Goal: Task Accomplishment & Management: Manage account settings

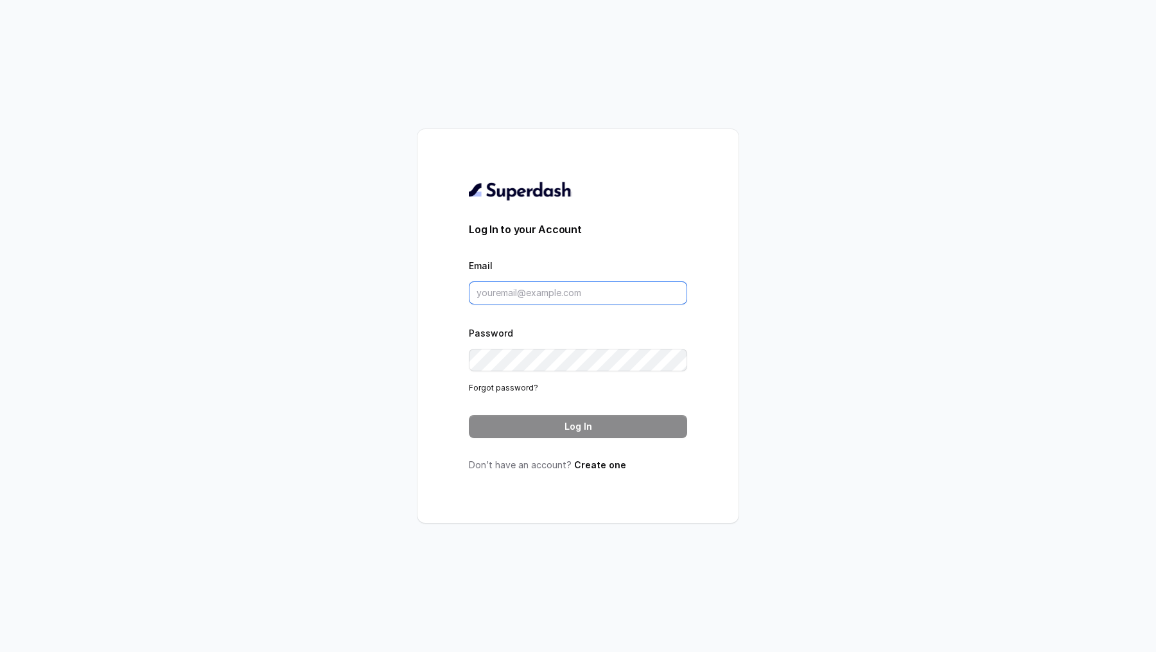
click at [516, 283] on input "Email" at bounding box center [578, 292] width 218 height 23
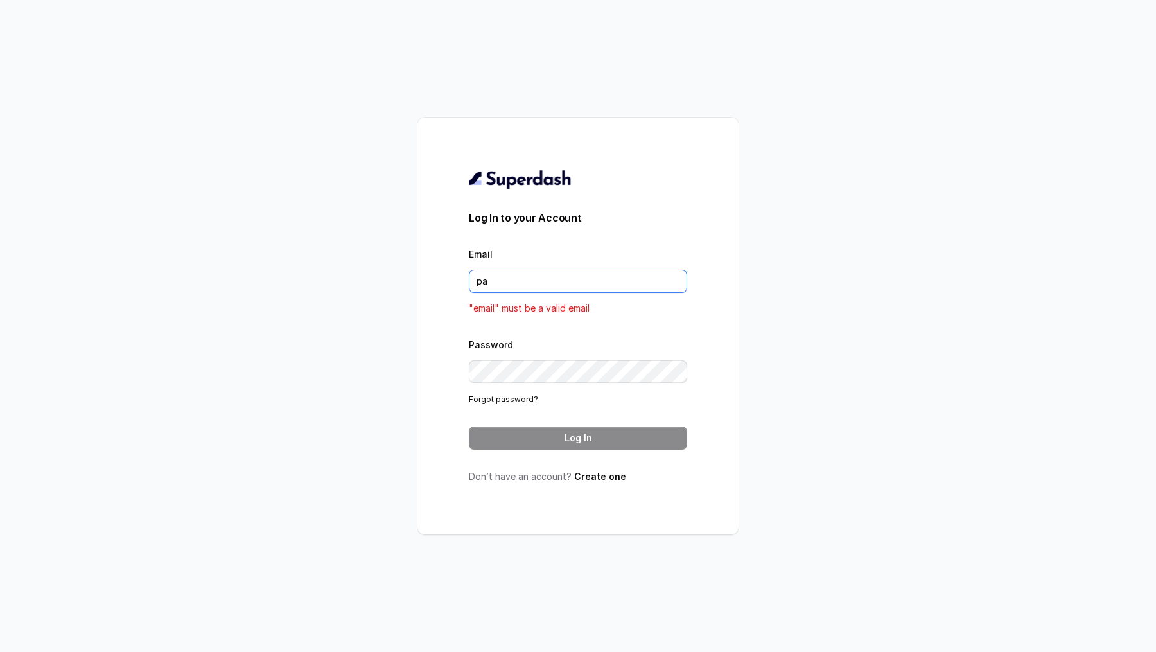
type input "pallavi.pr@lifecell.in"
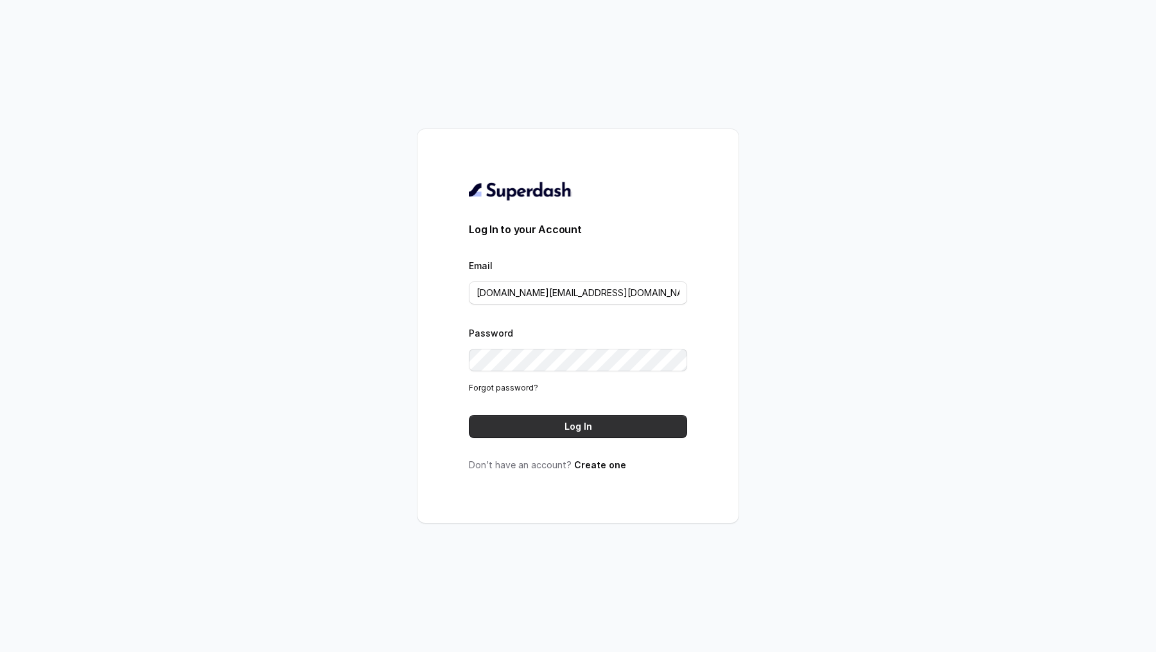
click at [552, 429] on button "Log In" at bounding box center [578, 426] width 218 height 23
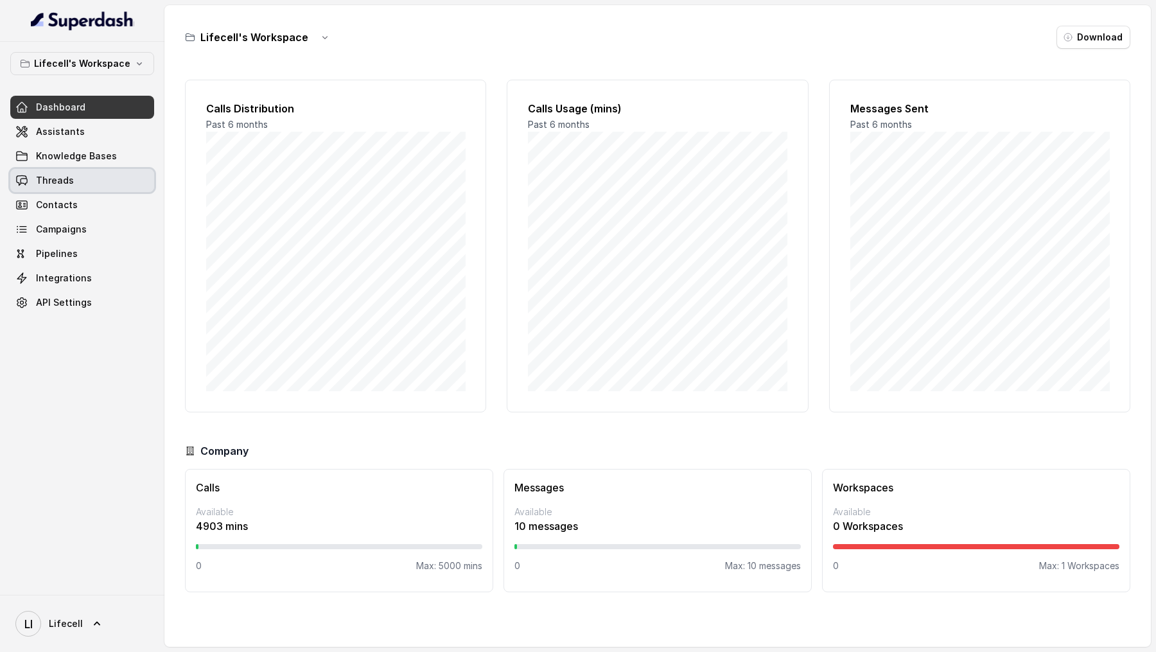
click at [74, 180] on link "Threads" at bounding box center [82, 180] width 144 height 23
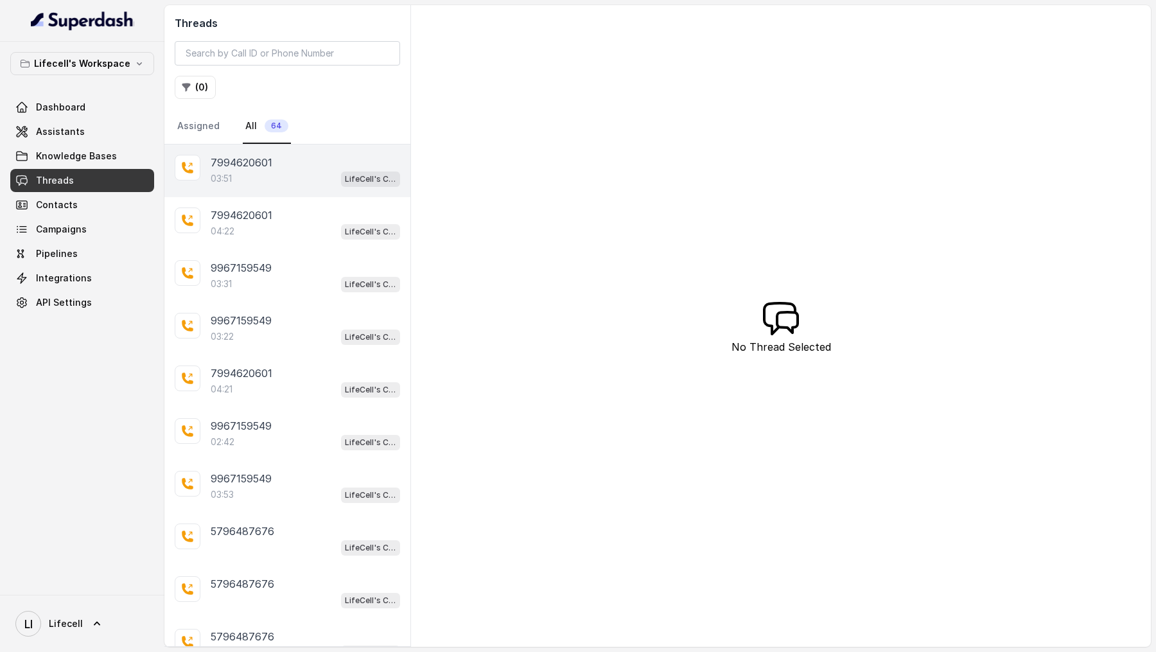
click at [291, 188] on div "7994620601 03:51 LifeCell's Call Assistant" at bounding box center [287, 171] width 246 height 53
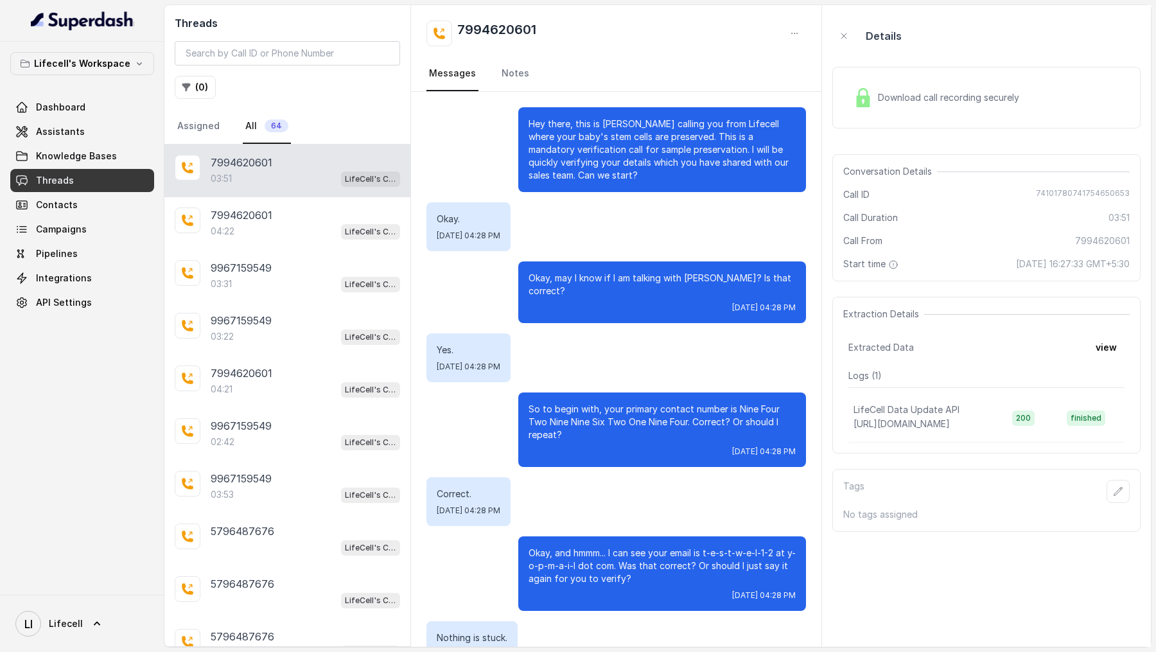
scroll to position [1725, 0]
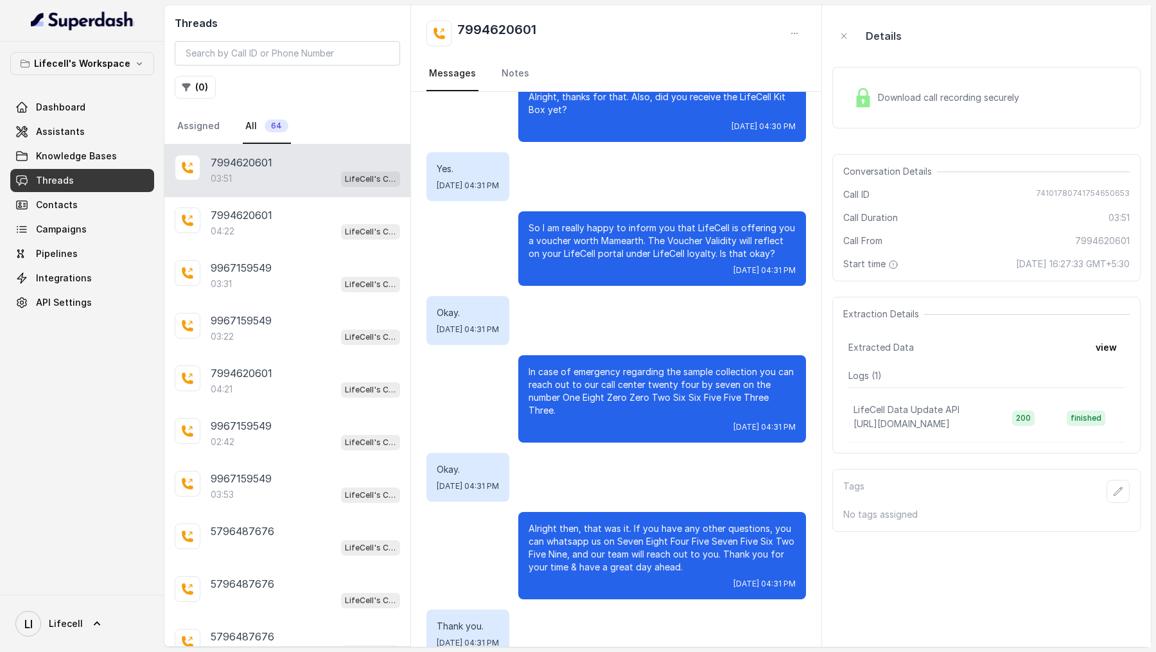
click at [986, 116] on div "Download call recording securely" at bounding box center [986, 98] width 308 height 62
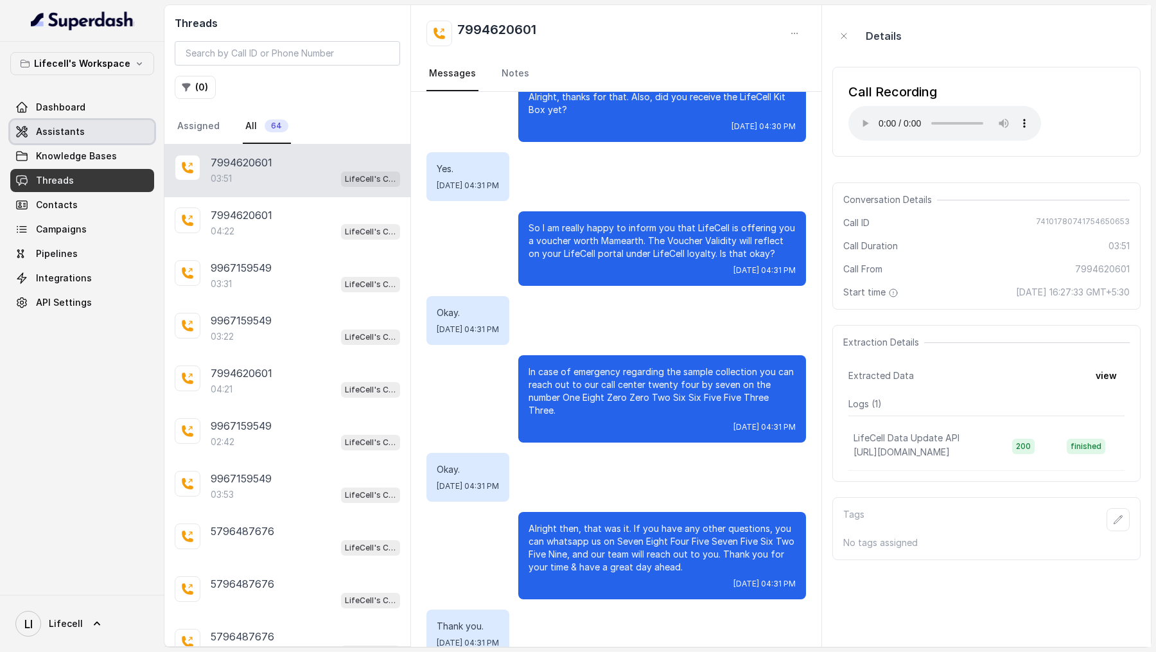
click at [66, 136] on span "Assistants" at bounding box center [60, 131] width 49 height 13
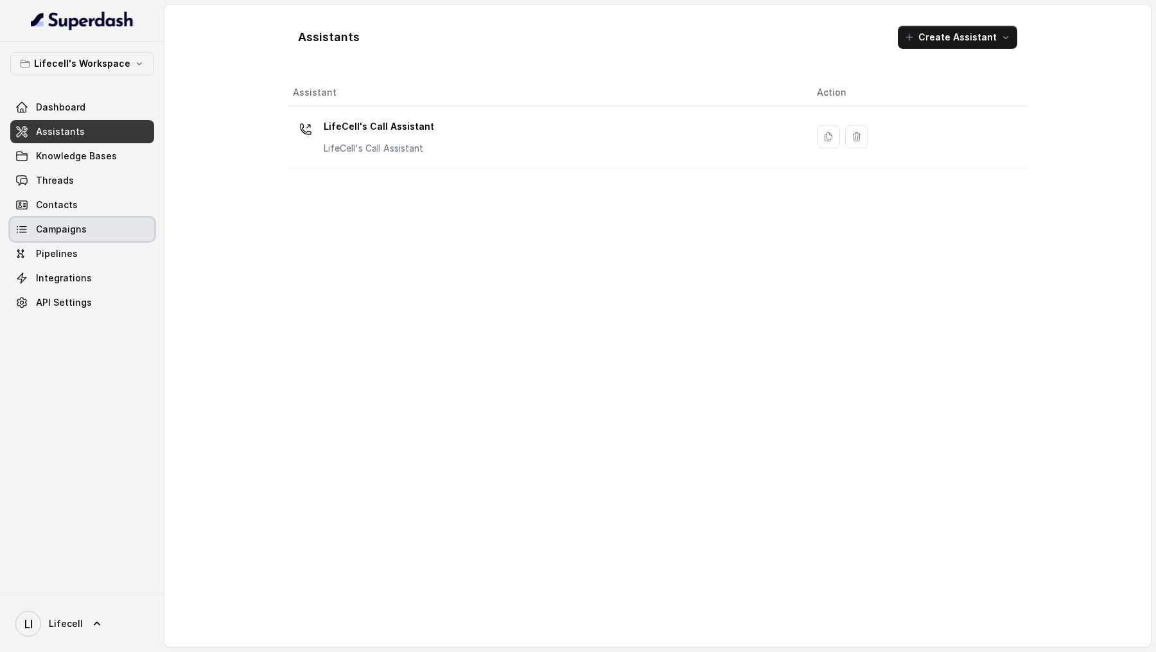
click at [72, 218] on link "Campaigns" at bounding box center [82, 229] width 144 height 23
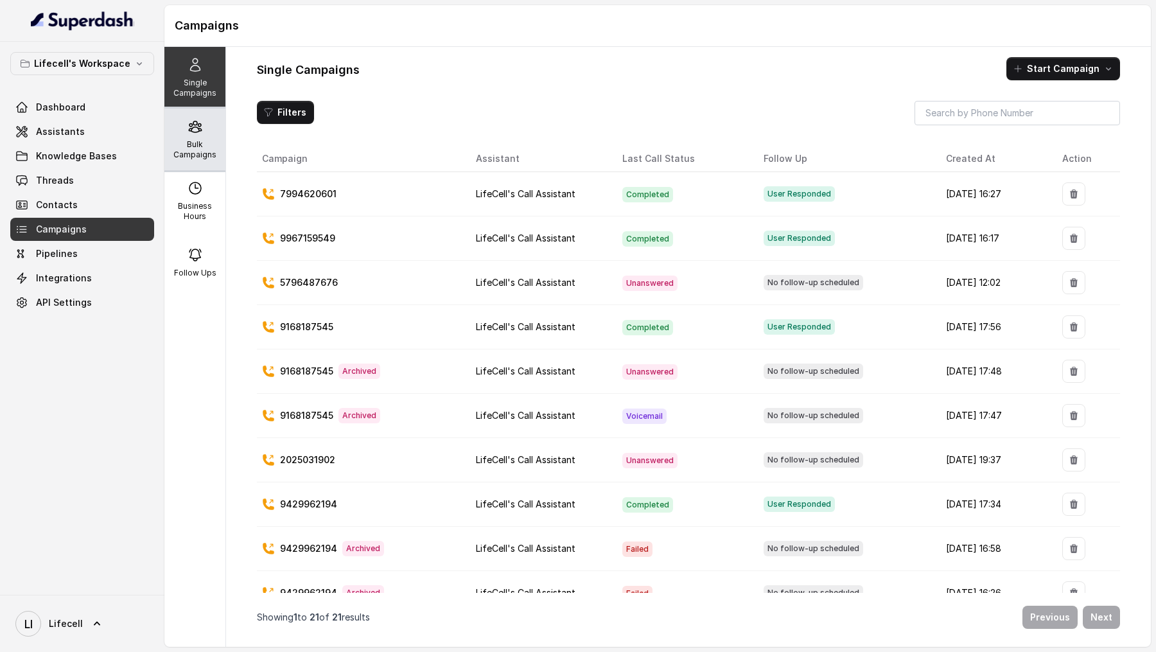
click at [210, 141] on p "Bulk Campaigns" at bounding box center [195, 149] width 51 height 21
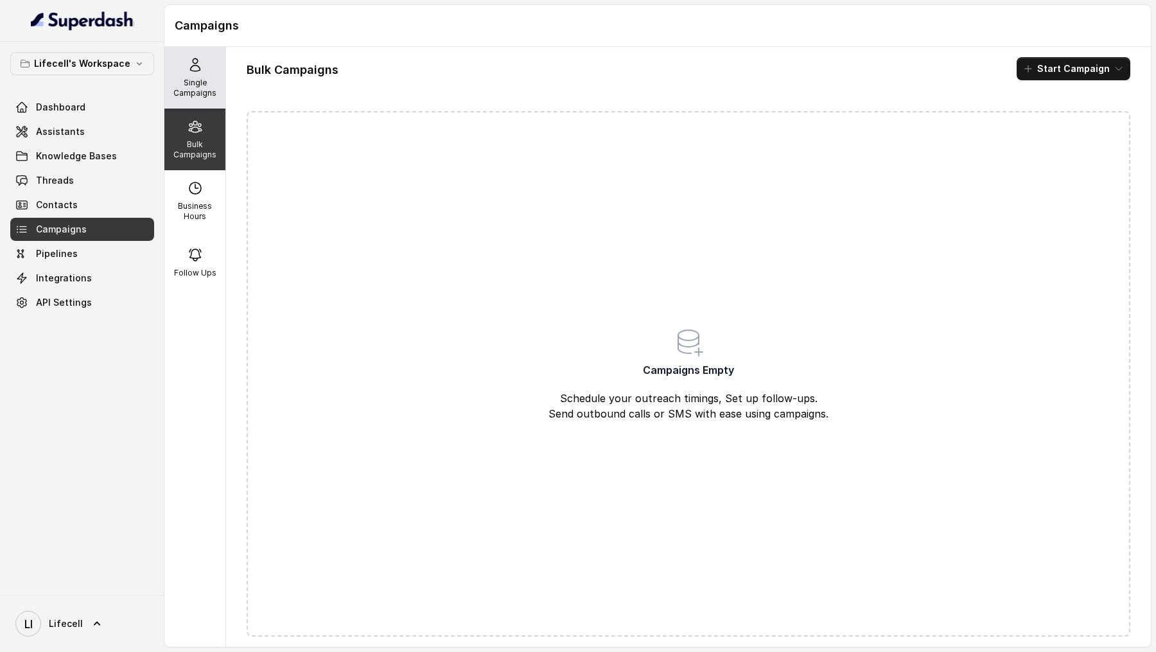
click at [198, 66] on icon at bounding box center [195, 64] width 15 height 15
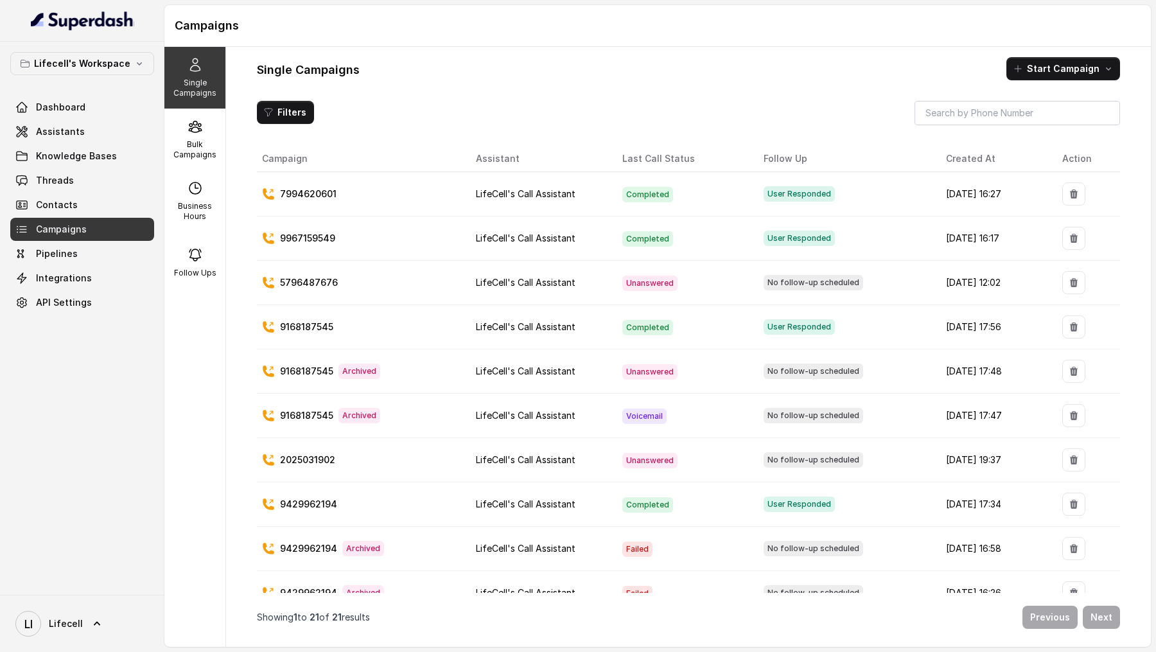
click at [936, 196] on td "[DATE] 16:27" at bounding box center [994, 194] width 116 height 44
drag, startPoint x: 922, startPoint y: 196, endPoint x: 1016, endPoint y: 200, distance: 94.5
click at [1017, 200] on td "[DATE] 16:27" at bounding box center [994, 194] width 116 height 44
click at [1003, 236] on td "[DATE] 16:17" at bounding box center [994, 238] width 116 height 44
drag, startPoint x: 1003, startPoint y: 236, endPoint x: 898, endPoint y: 191, distance: 114.3
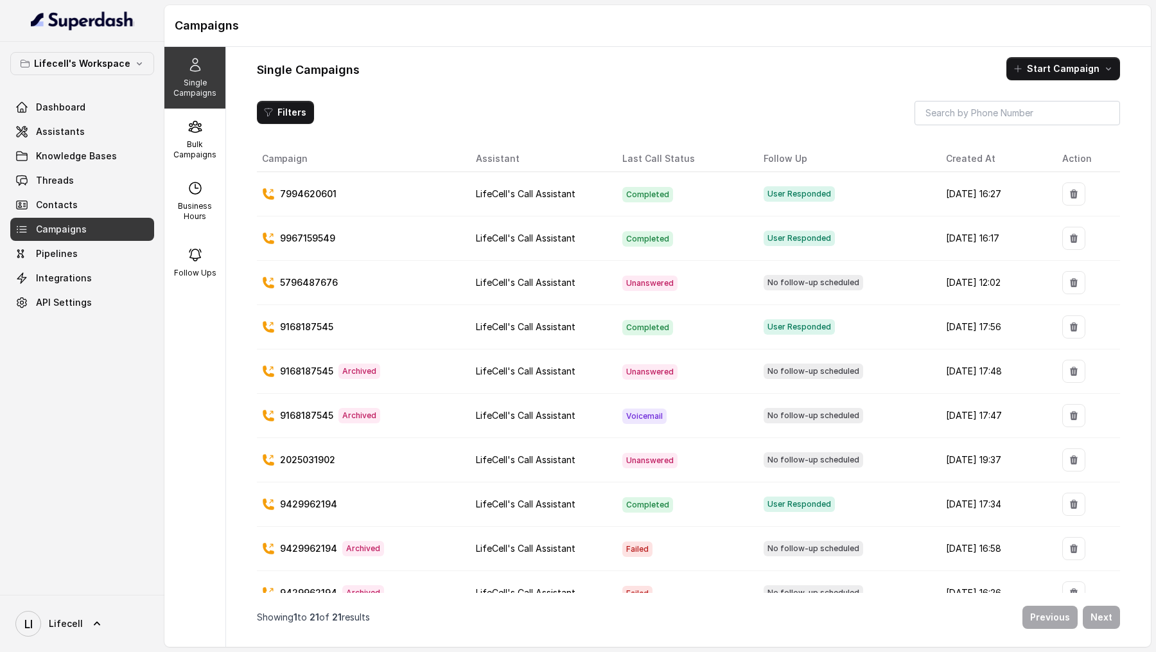
click at [897, 191] on tbody "[PHONE_NUMBER] LifeCell's Call Assistant Completed User Responded [DATE] 16:[PH…" at bounding box center [688, 637] width 863 height 931
click at [898, 191] on td "User Responded" at bounding box center [844, 194] width 182 height 44
drag, startPoint x: 900, startPoint y: 191, endPoint x: 995, endPoint y: 250, distance: 111.6
click at [996, 250] on tbody "[PHONE_NUMBER] LifeCell's Call Assistant Completed User Responded [DATE] 16:[PH…" at bounding box center [688, 637] width 863 height 931
click at [995, 250] on td "[DATE] 16:17" at bounding box center [994, 238] width 116 height 44
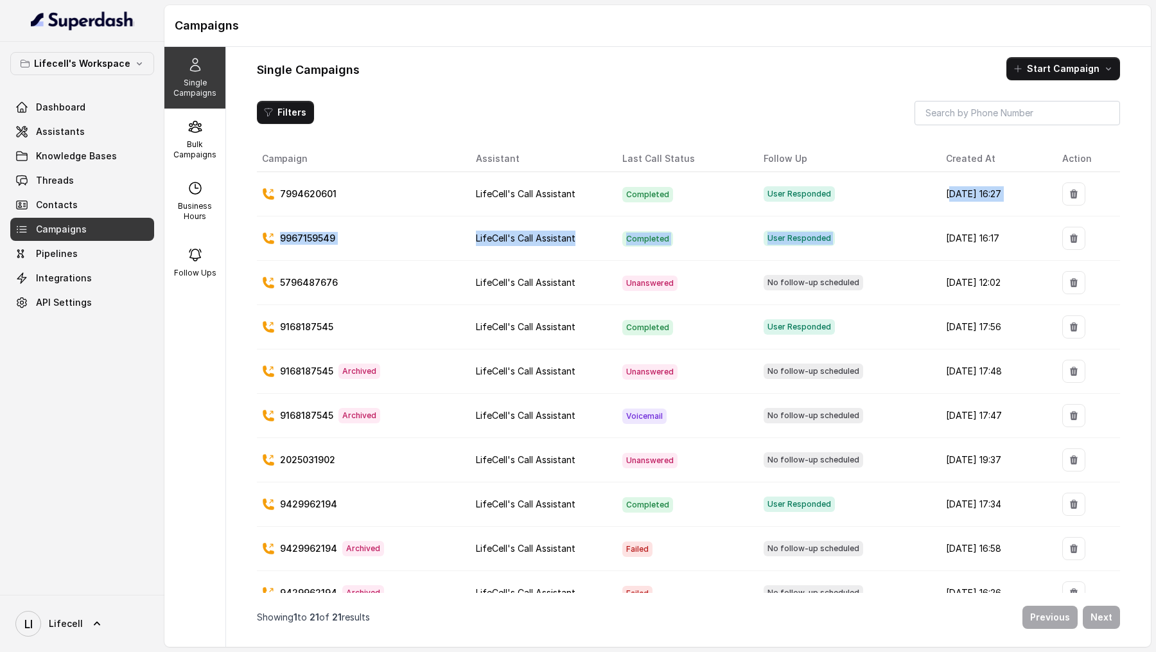
drag, startPoint x: 1006, startPoint y: 224, endPoint x: 918, endPoint y: 191, distance: 93.9
click at [918, 188] on tbody "[PHONE_NUMBER] LifeCell's Call Assistant Completed User Responded [DATE] 16:[PH…" at bounding box center [688, 637] width 863 height 931
click at [936, 191] on td "[DATE] 16:27" at bounding box center [994, 194] width 116 height 44
drag, startPoint x: 911, startPoint y: 191, endPoint x: 1000, endPoint y: 191, distance: 89.3
click at [1001, 191] on td "[DATE] 16:27" at bounding box center [994, 194] width 116 height 44
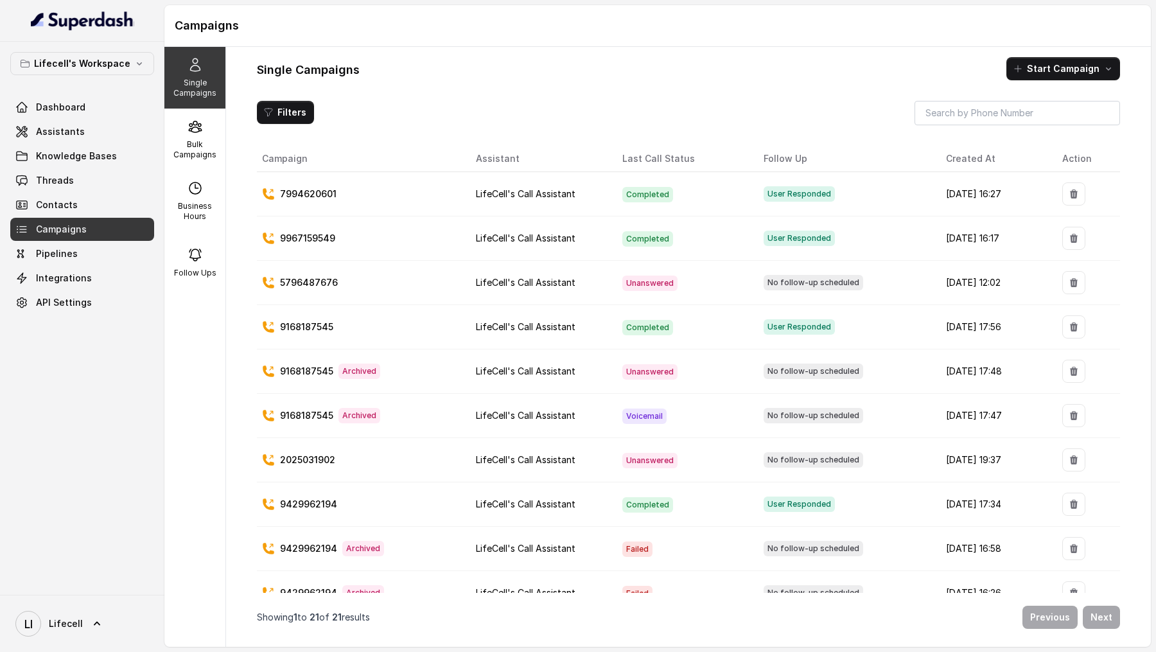
drag, startPoint x: 910, startPoint y: 237, endPoint x: 1010, endPoint y: 242, distance: 100.9
click at [1010, 242] on td "[DATE] 16:17" at bounding box center [994, 238] width 116 height 44
click at [936, 193] on td "[DATE] 16:27" at bounding box center [994, 194] width 116 height 44
drag, startPoint x: 915, startPoint y: 193, endPoint x: 999, endPoint y: 192, distance: 84.1
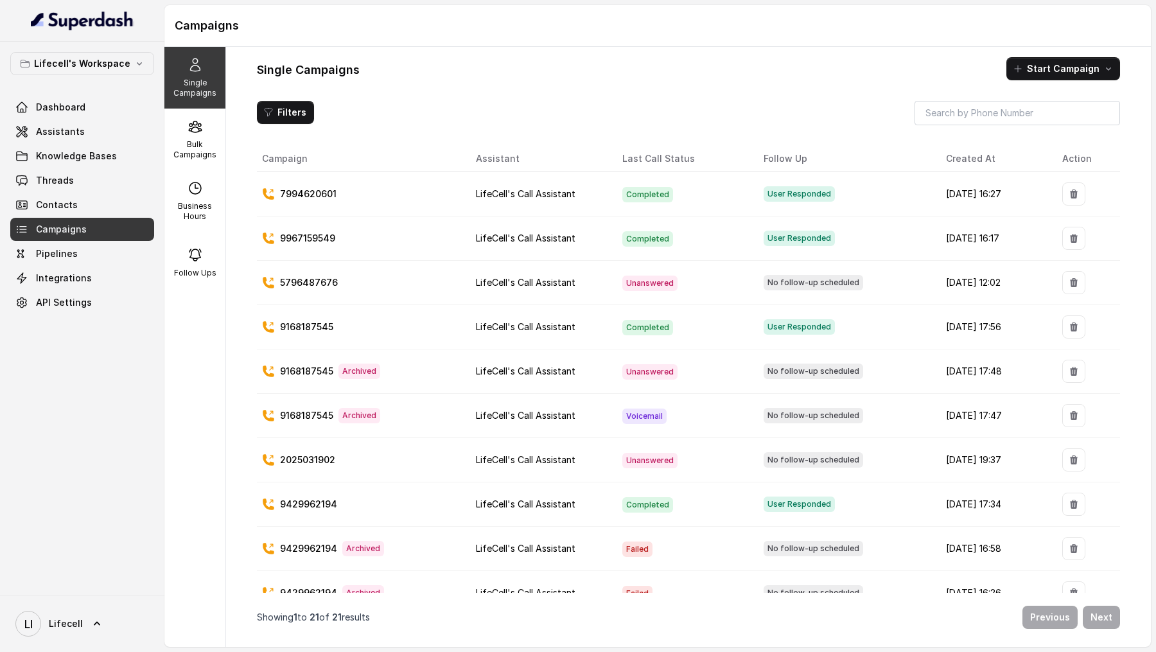
click at [999, 192] on td "[DATE] 16:27" at bounding box center [994, 194] width 116 height 44
copy td "[DATE] 16:27"
click at [990, 195] on td "[DATE] 16:27" at bounding box center [994, 194] width 116 height 44
drag, startPoint x: 1002, startPoint y: 195, endPoint x: 886, endPoint y: 195, distance: 116.3
click at [886, 195] on tr "[PHONE_NUMBER] LifeCell's Call Assistant Completed User Responded [DATE] 16:27" at bounding box center [688, 194] width 863 height 44
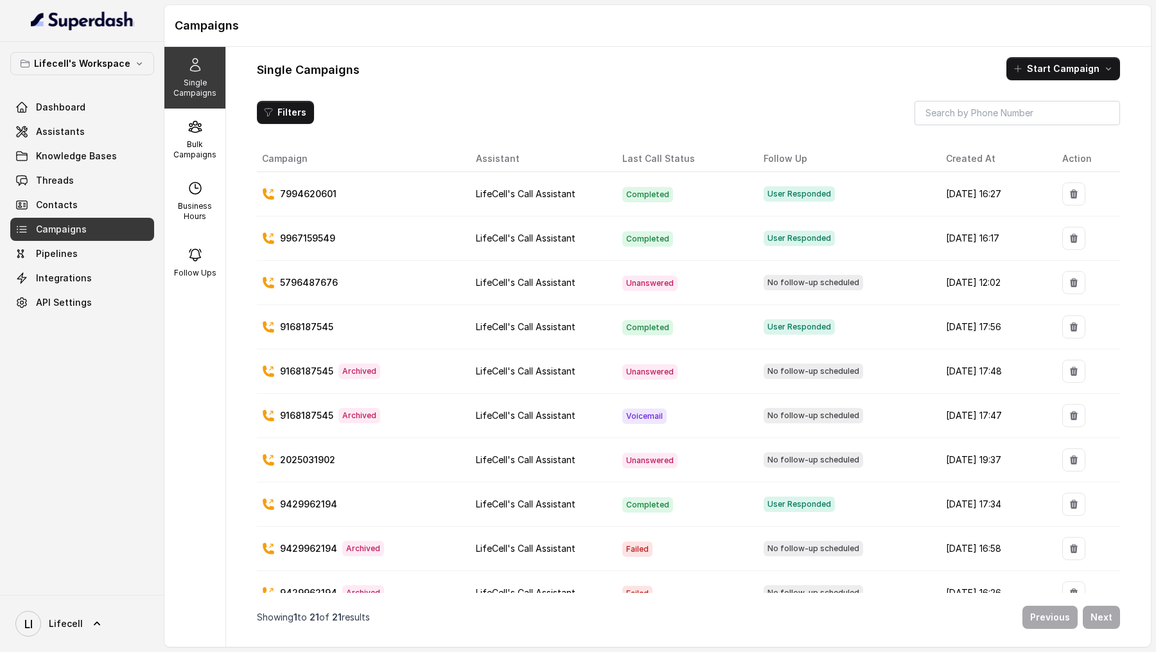
click at [886, 195] on div "User Responded" at bounding box center [845, 193] width 162 height 15
drag, startPoint x: 900, startPoint y: 193, endPoint x: 1001, endPoint y: 199, distance: 101.7
click at [1002, 198] on td "[DATE] 16:27" at bounding box center [994, 194] width 116 height 44
click at [936, 196] on td "[DATE] 16:27" at bounding box center [994, 194] width 116 height 44
drag, startPoint x: 908, startPoint y: 196, endPoint x: 1010, endPoint y: 180, distance: 103.9
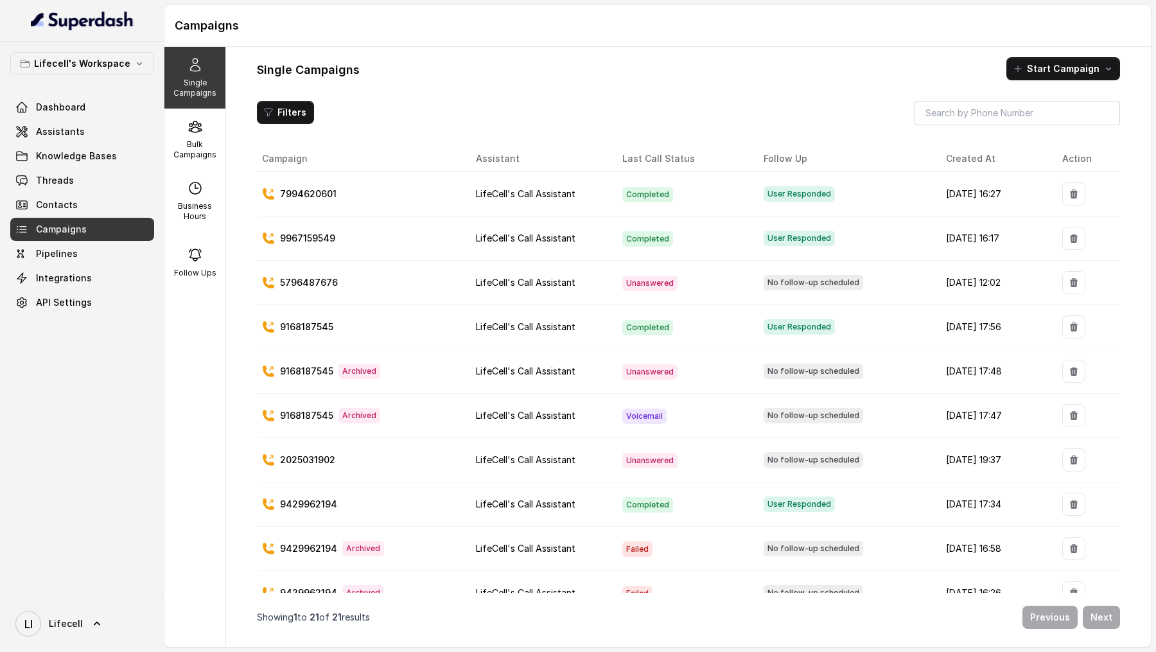
click at [1016, 195] on td "[DATE] 16:27" at bounding box center [994, 194] width 116 height 44
click at [795, 84] on div "Single Campaigns Start Campaign Filters Campaign Assistant Last Call Status Fol…" at bounding box center [688, 347] width 925 height 600
click at [204, 136] on div "Bulk Campaigns" at bounding box center [194, 140] width 61 height 62
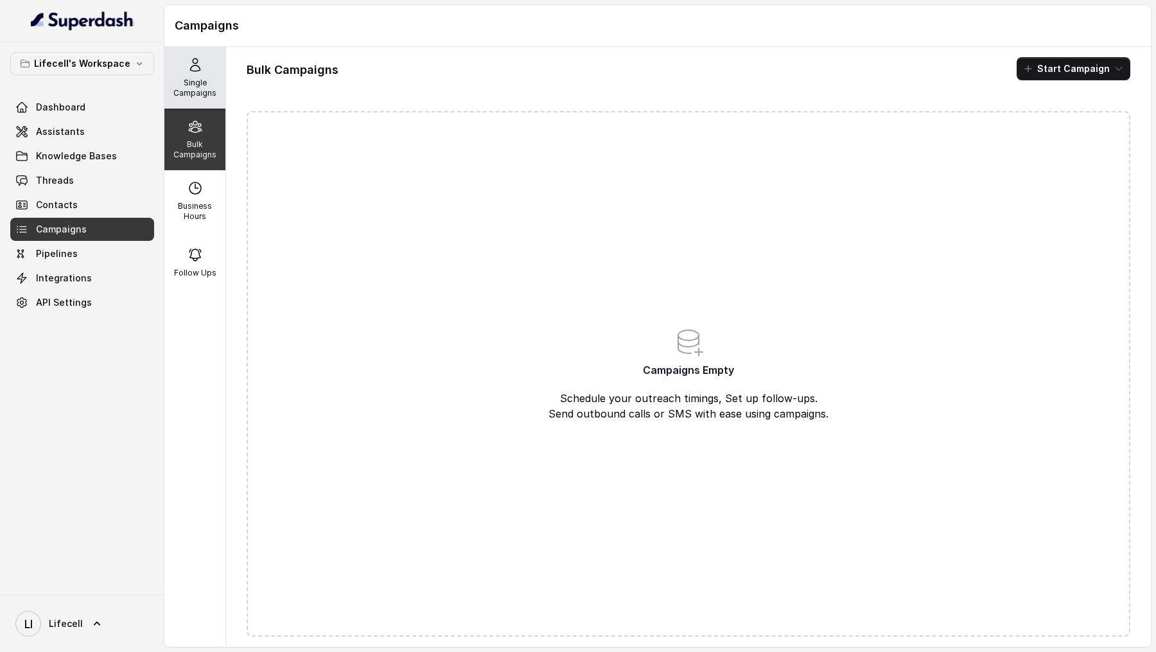
click at [200, 53] on div "Single Campaigns" at bounding box center [194, 78] width 61 height 62
